Goal: Find contact information: Find contact information

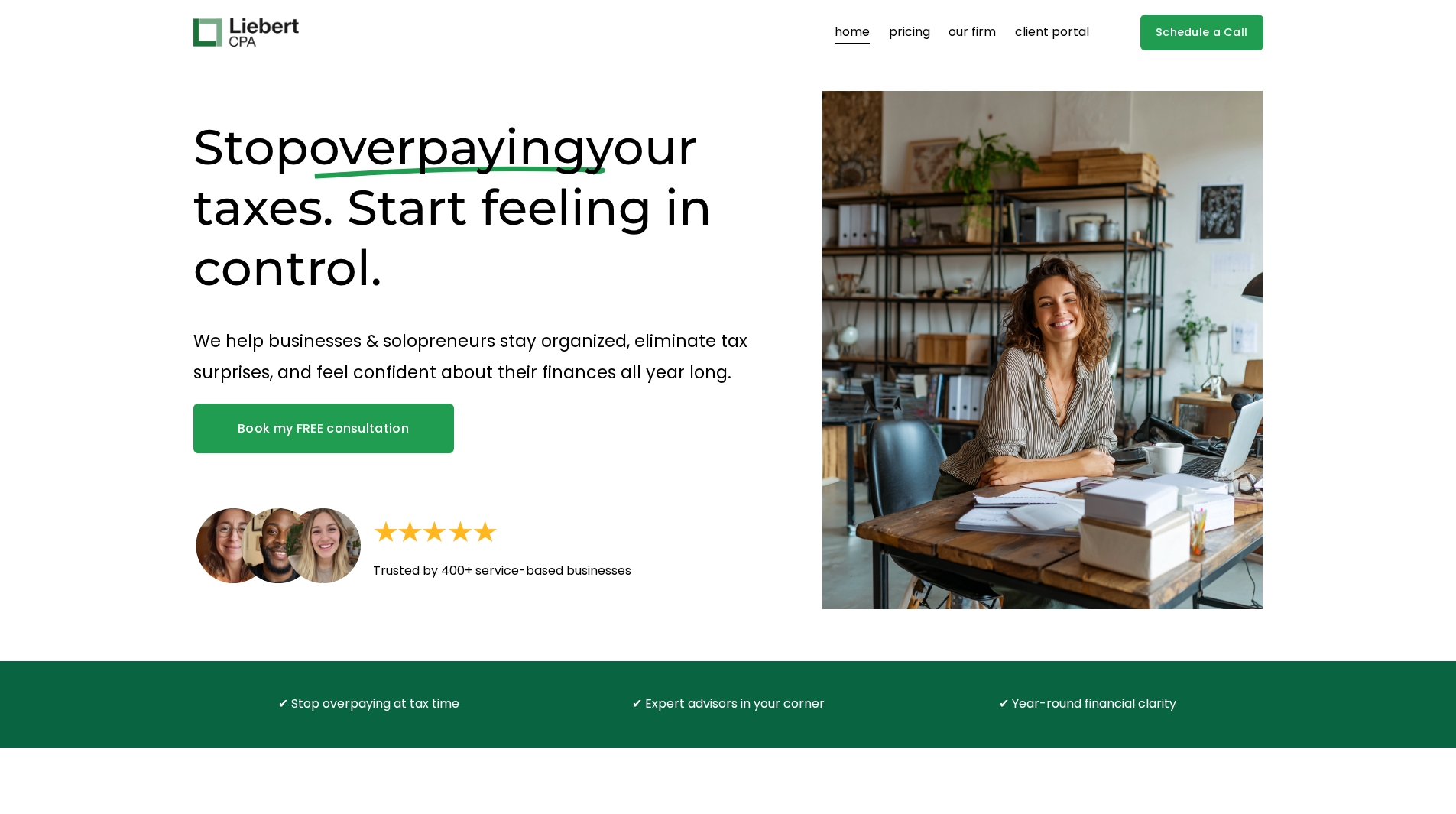
click at [917, 30] on link "pricing" at bounding box center [909, 33] width 41 height 25
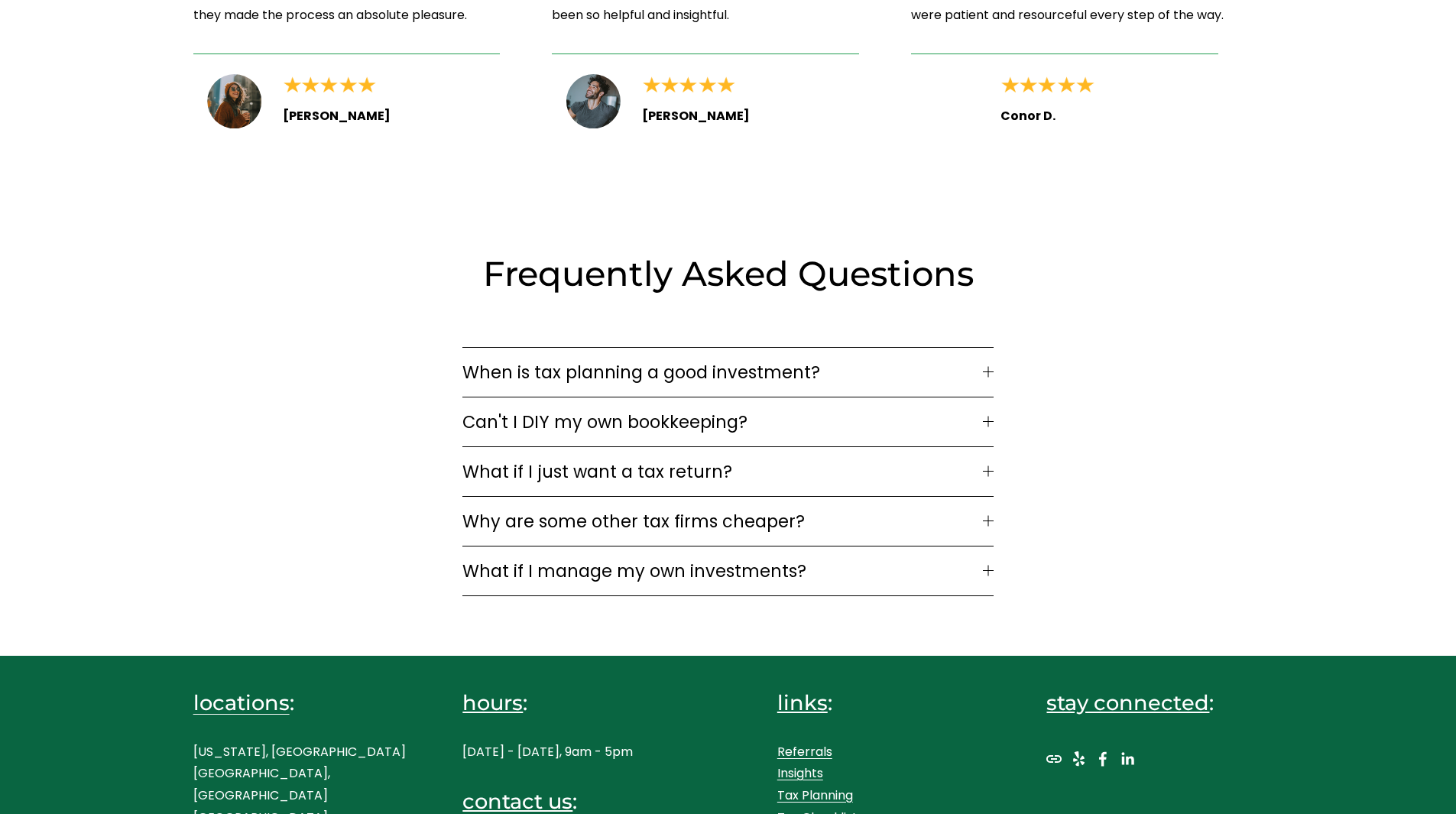
scroll to position [2184, 0]
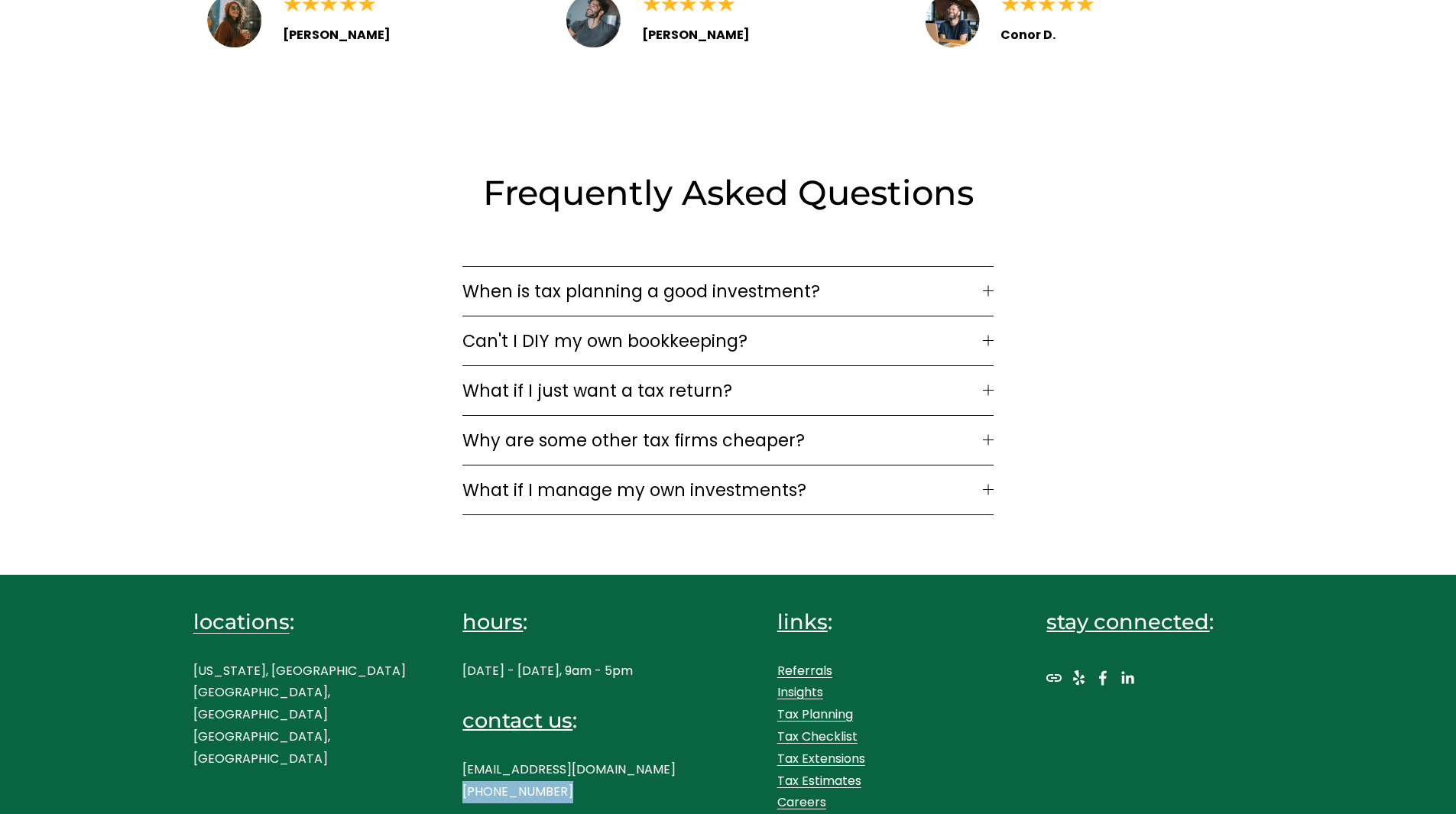
drag, startPoint x: 585, startPoint y: 780, endPoint x: 463, endPoint y: 786, distance: 122.1
click at [463, 786] on p "hello@liebertassociates.com (917) 289-1017" at bounding box center [571, 781] width 216 height 44
copy p "[PHONE_NUMBER]"
